Goal: Obtain resource: Download file/media

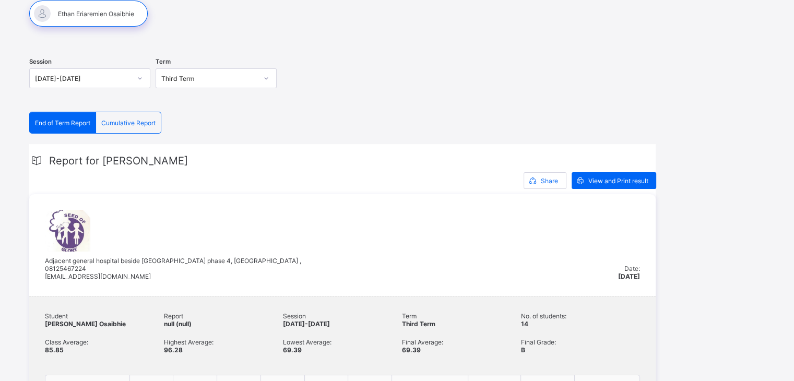
scroll to position [108, 0]
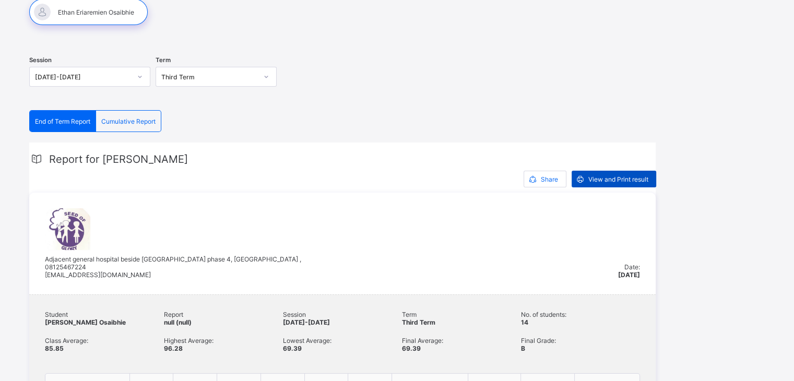
click at [629, 176] on span "View and Print result" at bounding box center [619, 179] width 60 height 8
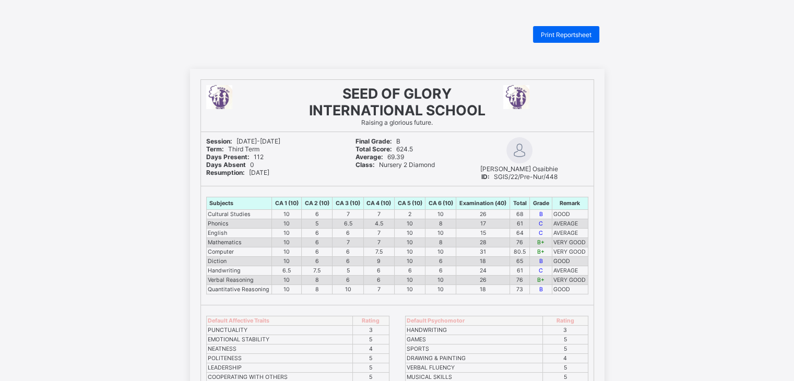
click at [752, 307] on div "SEED OF GLORY INTERNATIONAL SCHOOL Raising a glorious future. Session: [DATE]-[…" at bounding box center [397, 359] width 794 height 580
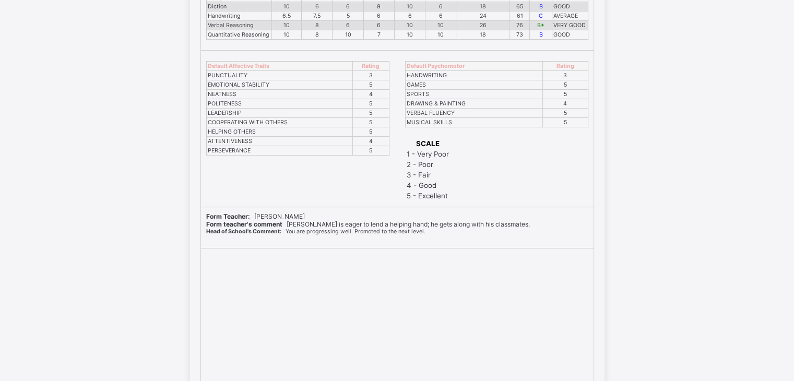
scroll to position [293, 0]
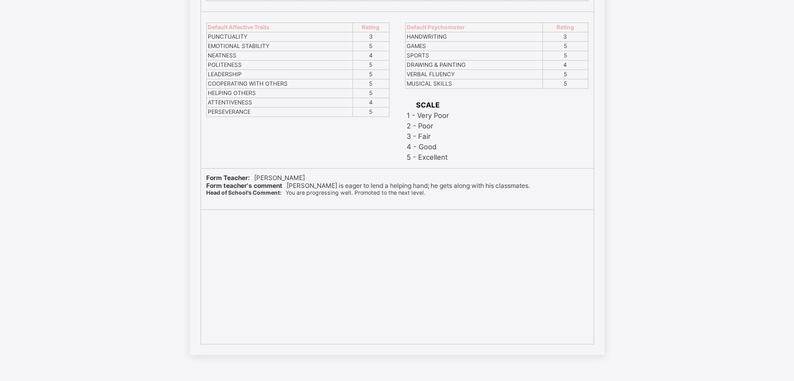
click at [569, 94] on div "SCALE 1 - Very Poor 2 - Poor 3 - Fair 4 - Good 5 - Excellent" at bounding box center [496, 128] width 183 height 69
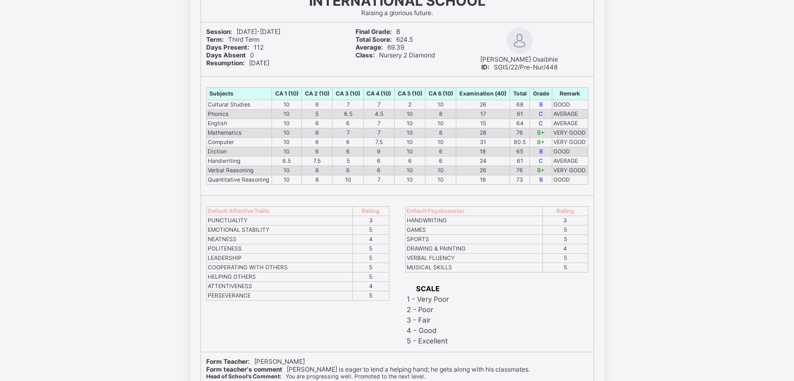
scroll to position [0, 0]
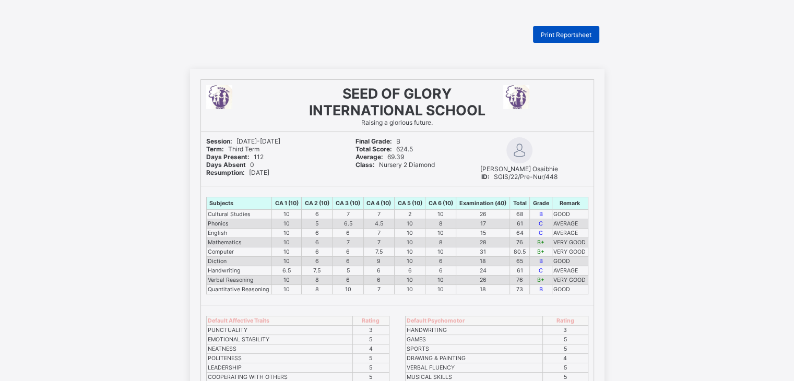
click at [577, 33] on span "Print Reportsheet" at bounding box center [566, 35] width 51 height 8
